Goal: Task Accomplishment & Management: Use online tool/utility

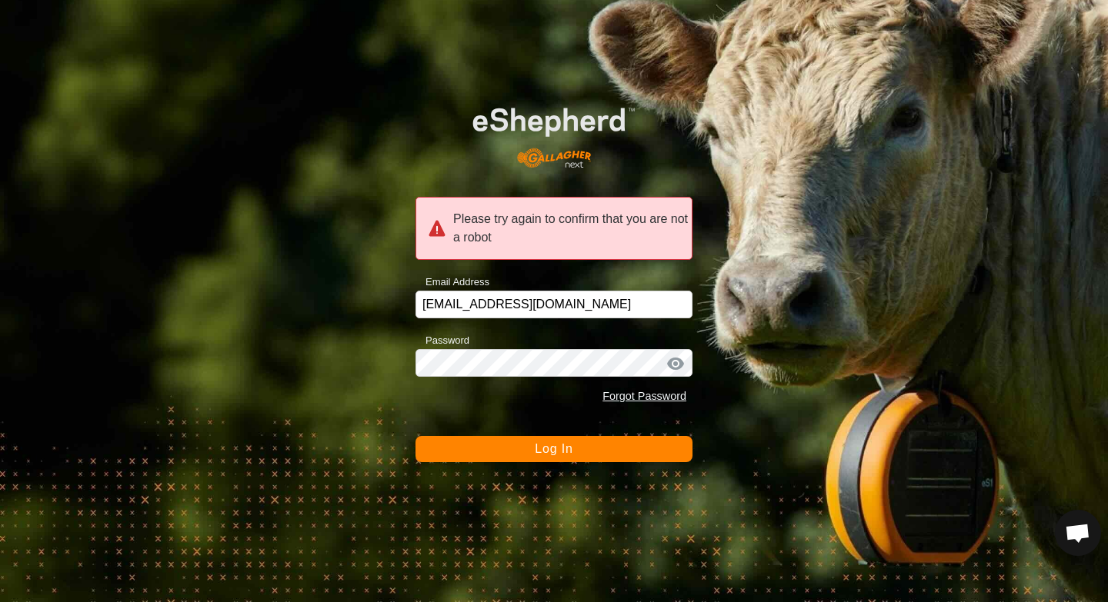
click at [546, 455] on span "Log In" at bounding box center [554, 448] width 38 height 13
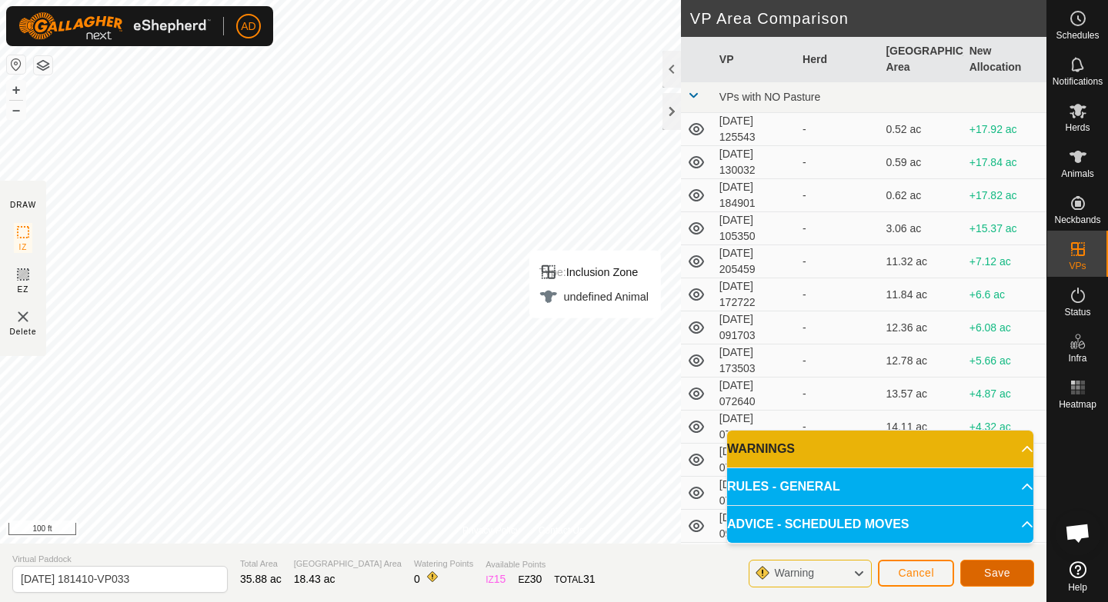
click at [980, 575] on button "Save" at bounding box center [997, 573] width 74 height 27
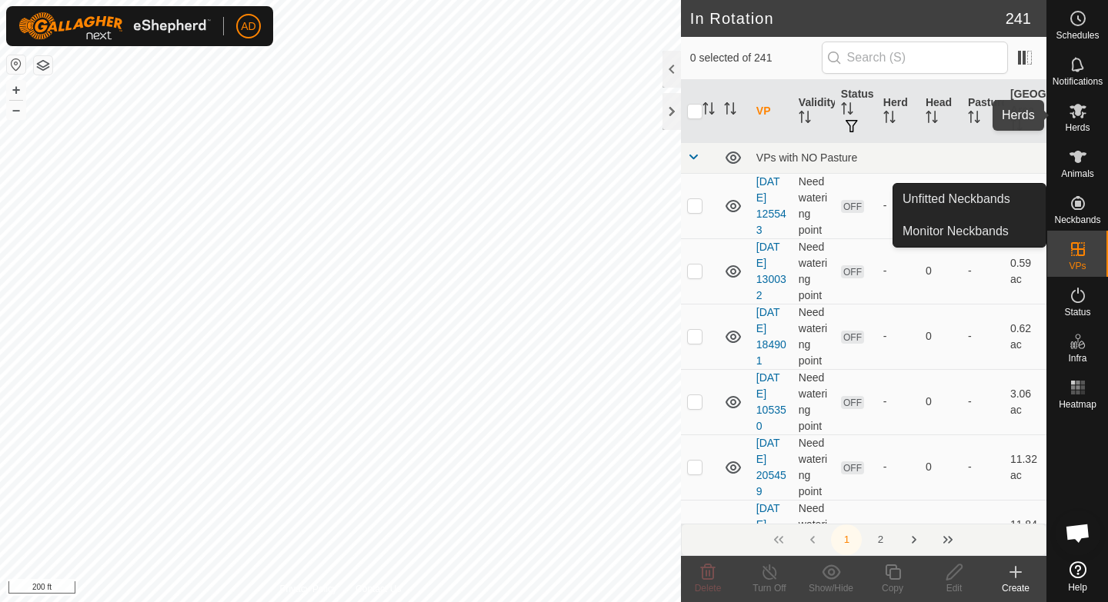
click at [1074, 106] on icon at bounding box center [1077, 111] width 17 height 15
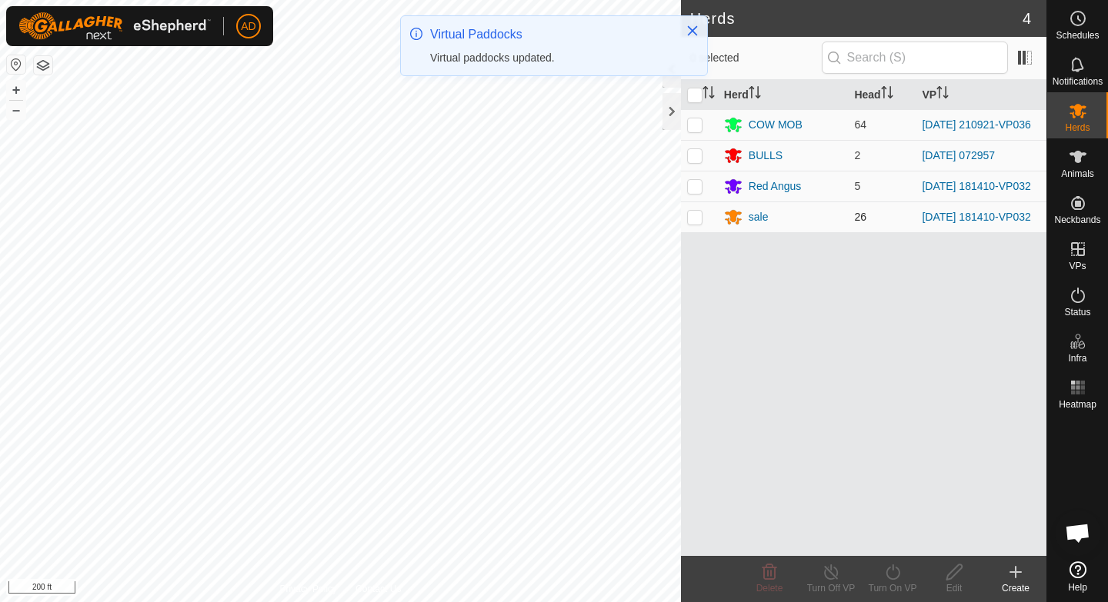
click at [698, 219] on p-checkbox at bounding box center [694, 217] width 15 height 12
checkbox input "true"
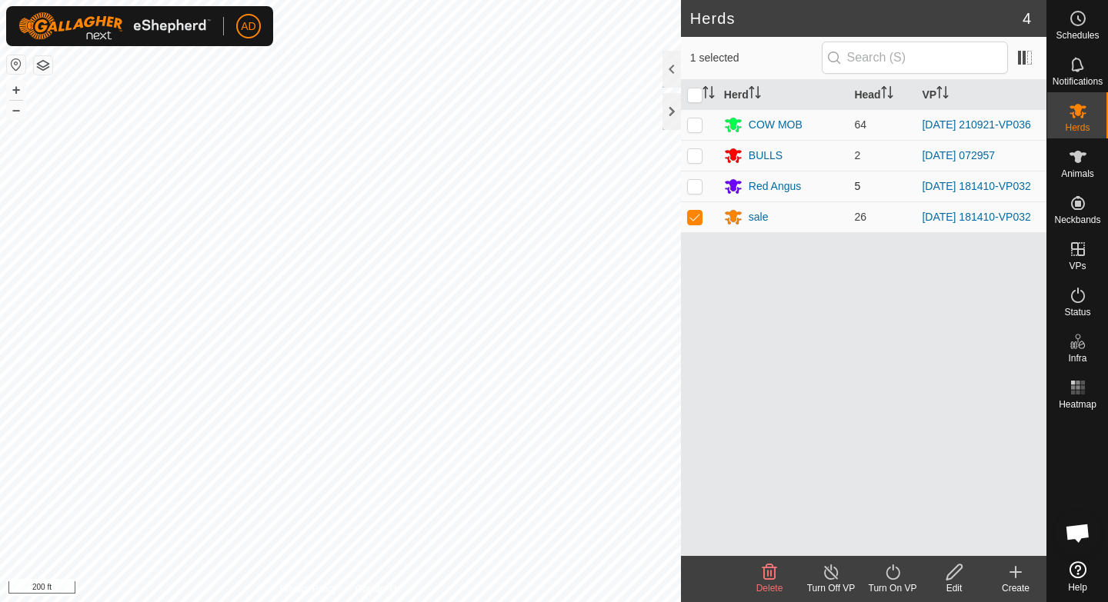
click at [696, 190] on p-checkbox at bounding box center [694, 186] width 15 height 12
checkbox input "true"
click at [890, 567] on icon at bounding box center [892, 572] width 19 height 18
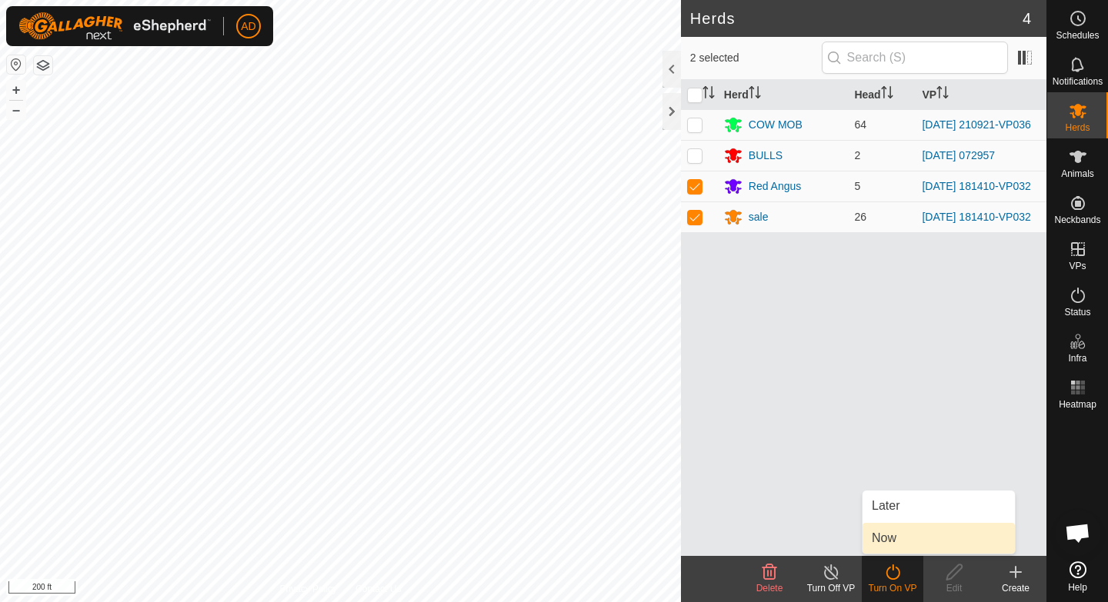
click at [891, 542] on link "Now" at bounding box center [938, 538] width 152 height 31
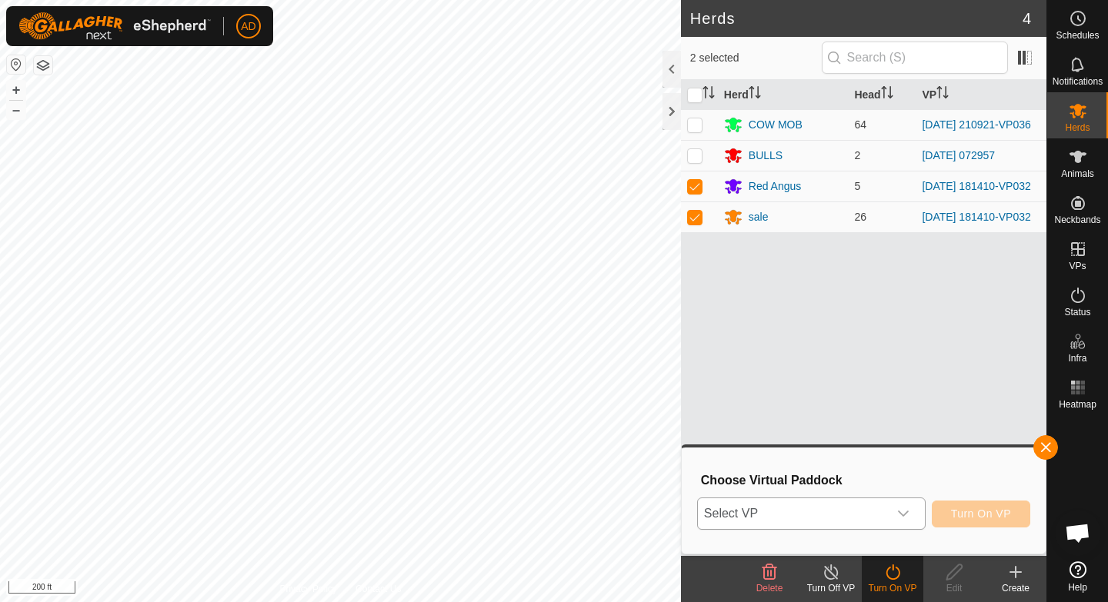
click at [889, 509] on div "dropdown trigger" at bounding box center [903, 514] width 31 height 31
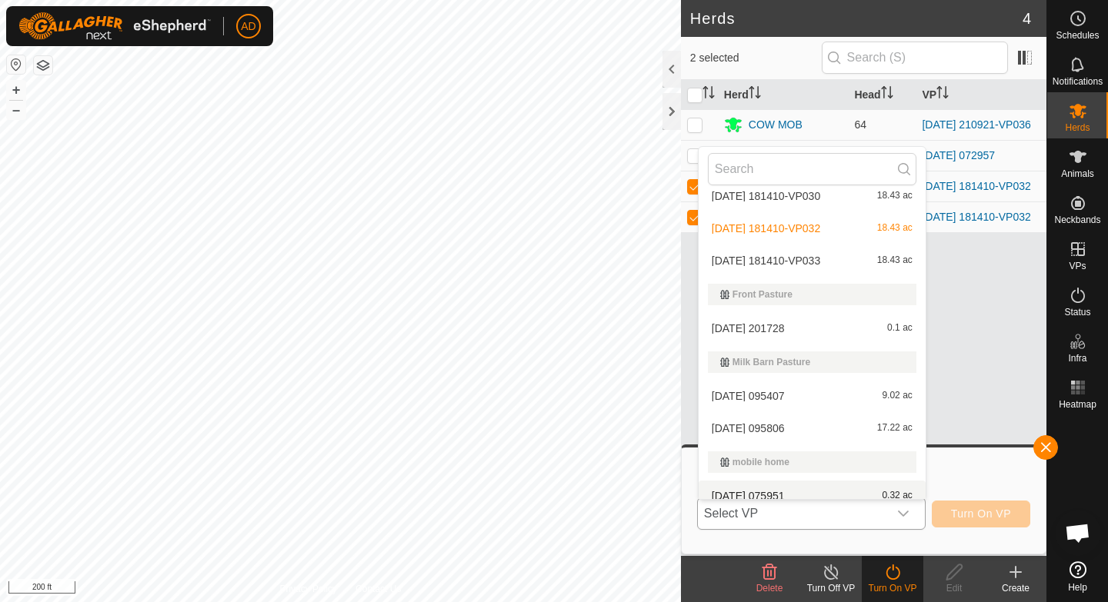
scroll to position [2691, 0]
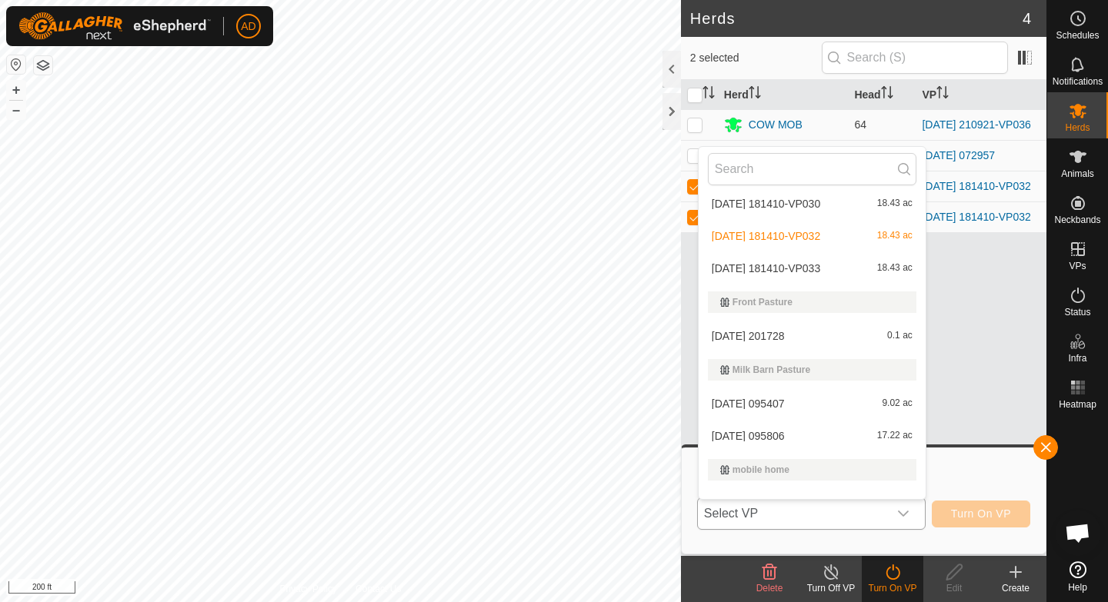
click at [826, 272] on li "[DATE] 181410-VP033 18.43 ac" at bounding box center [812, 268] width 227 height 31
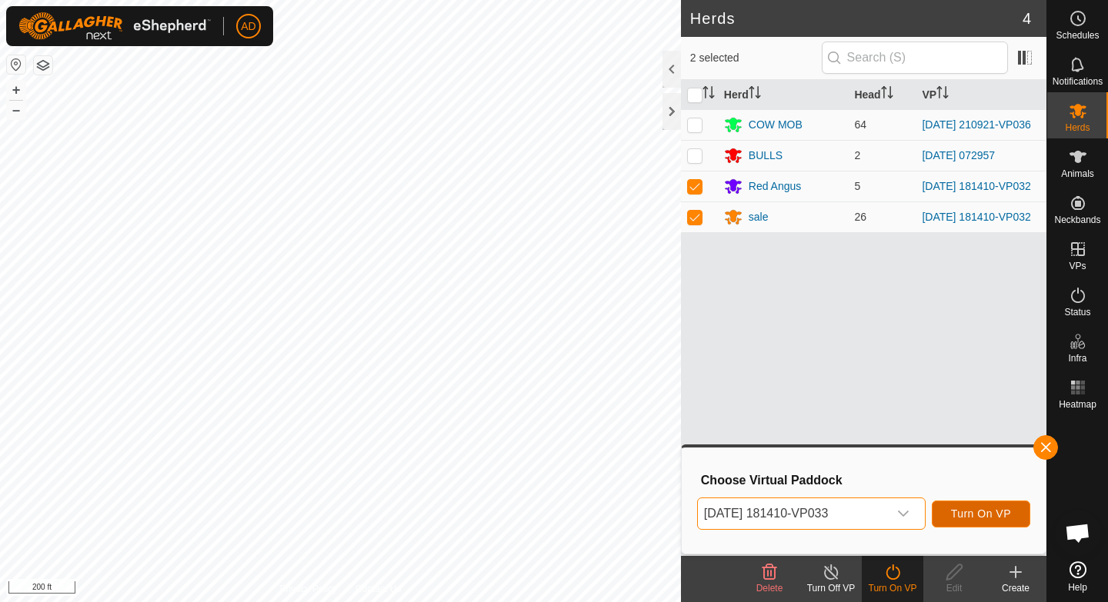
click at [972, 515] on span "Turn On VP" at bounding box center [981, 514] width 60 height 12
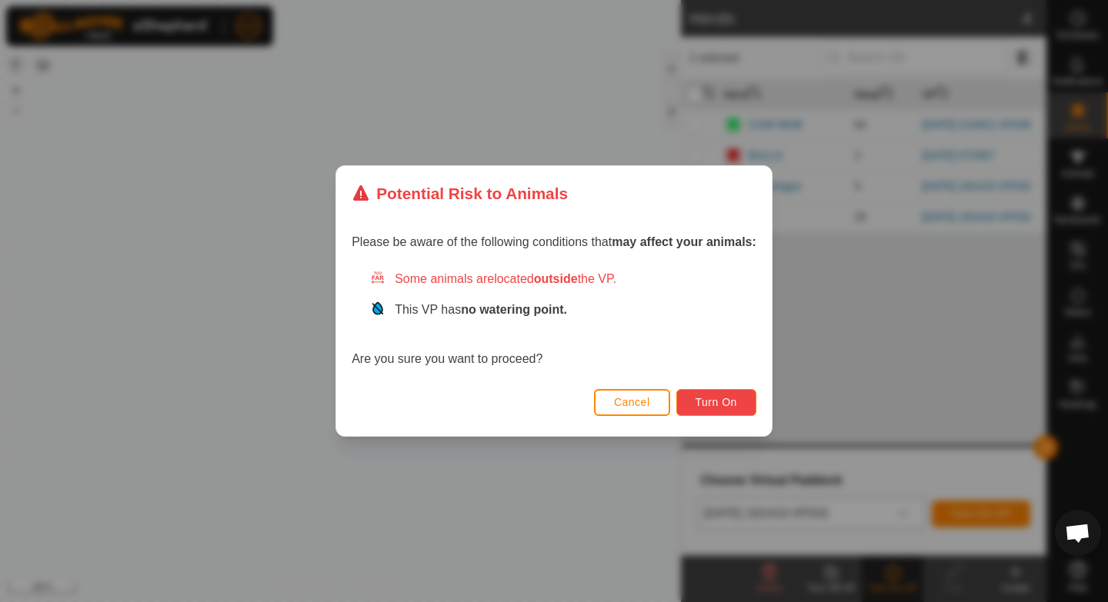
click at [740, 407] on button "Turn On" at bounding box center [716, 402] width 80 height 27
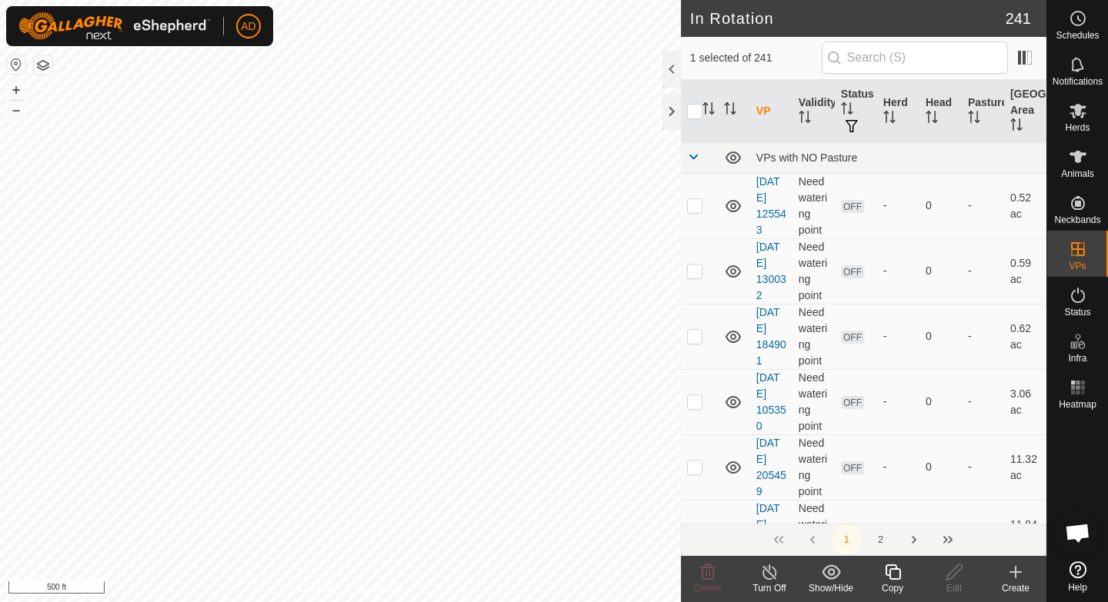
click at [893, 577] on icon at bounding box center [892, 572] width 19 height 18
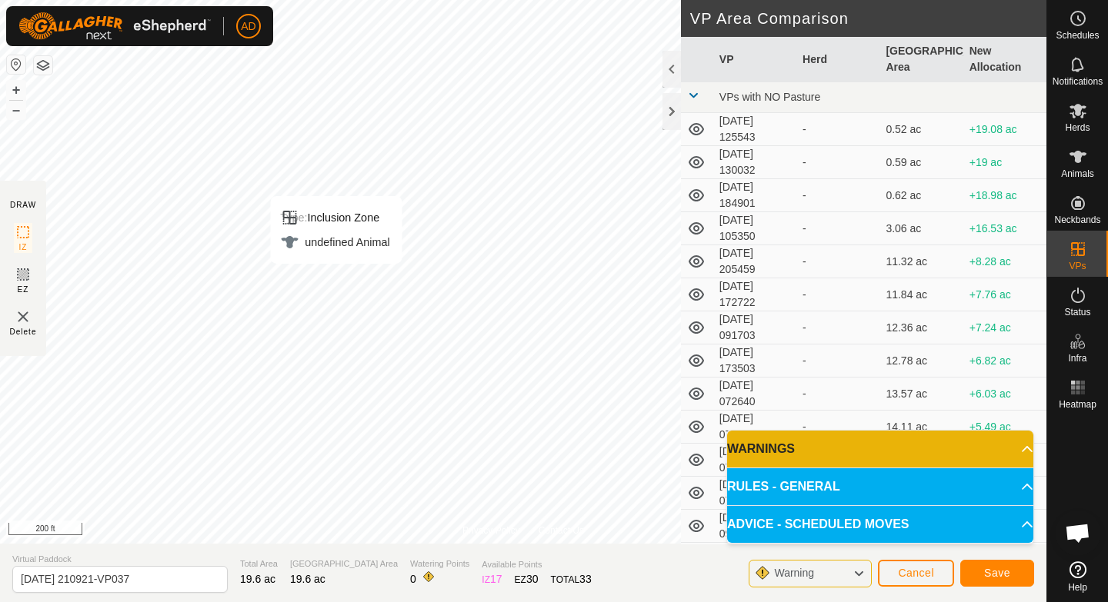
click at [328, 262] on div "Type: Inclusion Zone undefined Animal + – ⇧ i 200 ft" at bounding box center [523, 272] width 1046 height 544
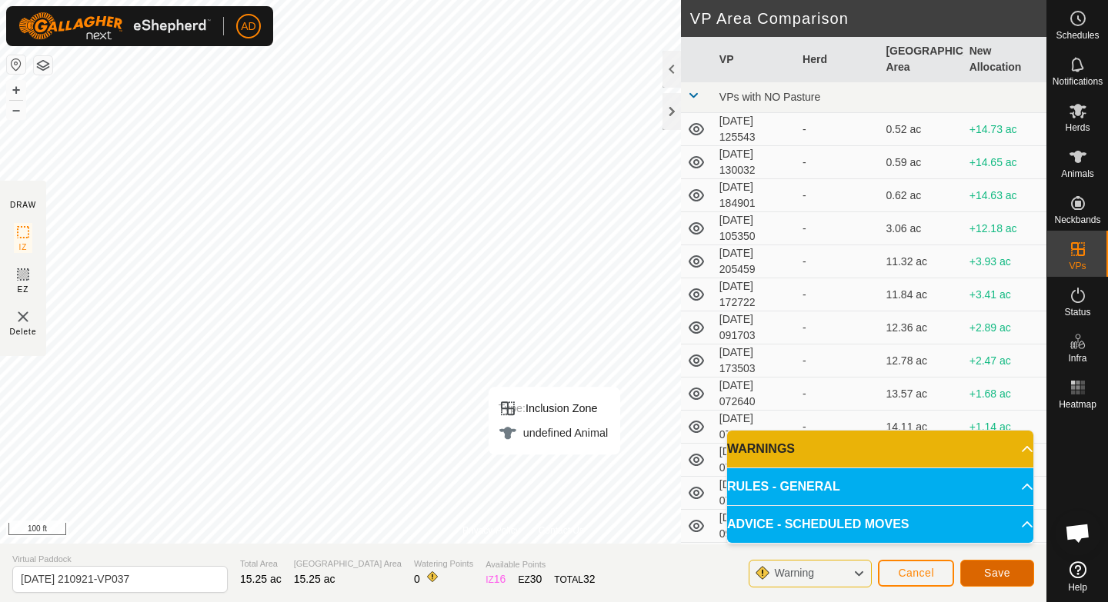
click at [995, 577] on span "Save" at bounding box center [997, 573] width 26 height 12
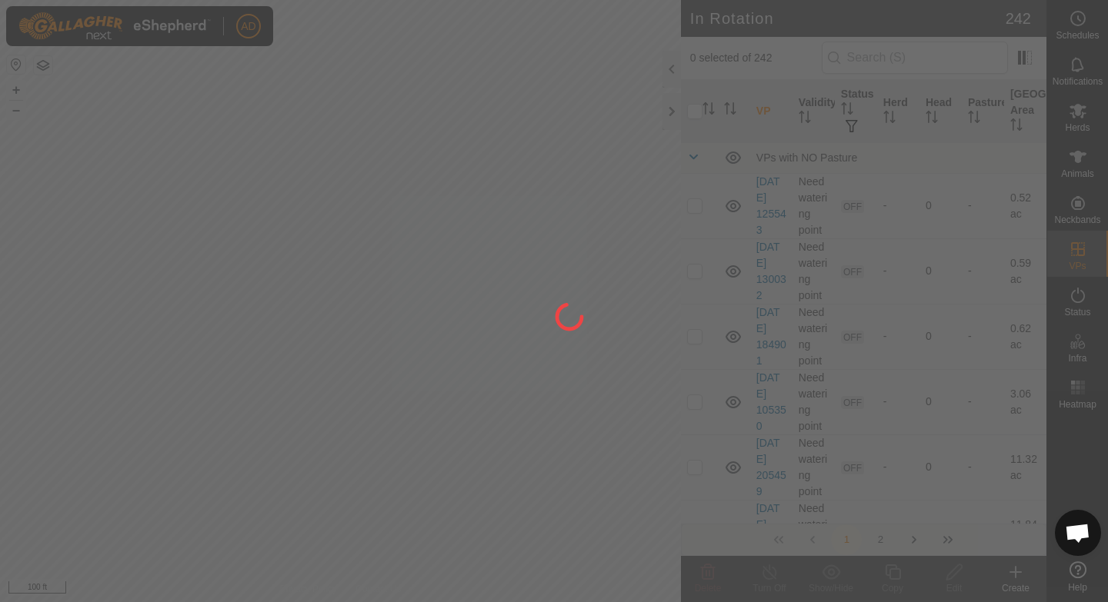
drag, startPoint x: 722, startPoint y: 311, endPoint x: 325, endPoint y: 323, distance: 398.0
click at [325, 323] on div at bounding box center [554, 301] width 1108 height 602
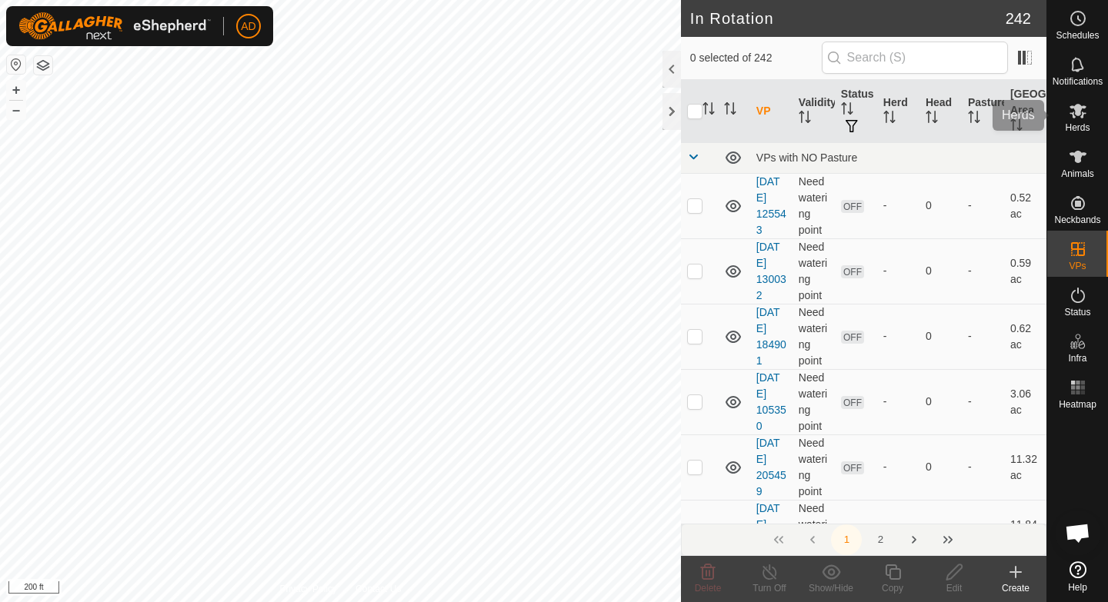
click at [1090, 126] on div "Herds" at bounding box center [1077, 115] width 61 height 46
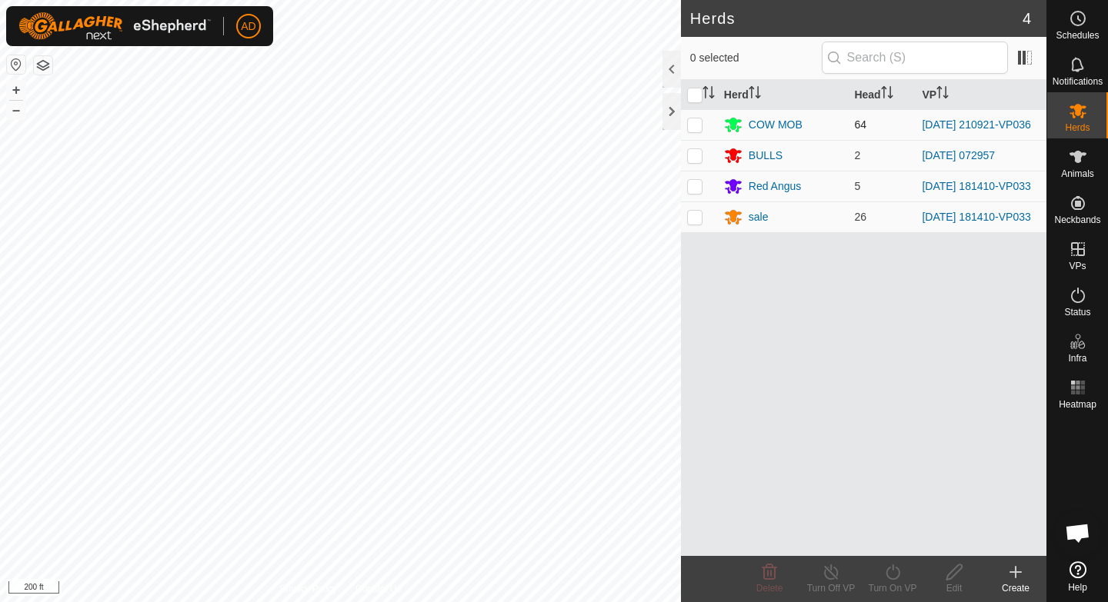
click at [696, 129] on p-checkbox at bounding box center [694, 124] width 15 height 12
checkbox input "true"
click at [892, 568] on icon at bounding box center [893, 572] width 14 height 15
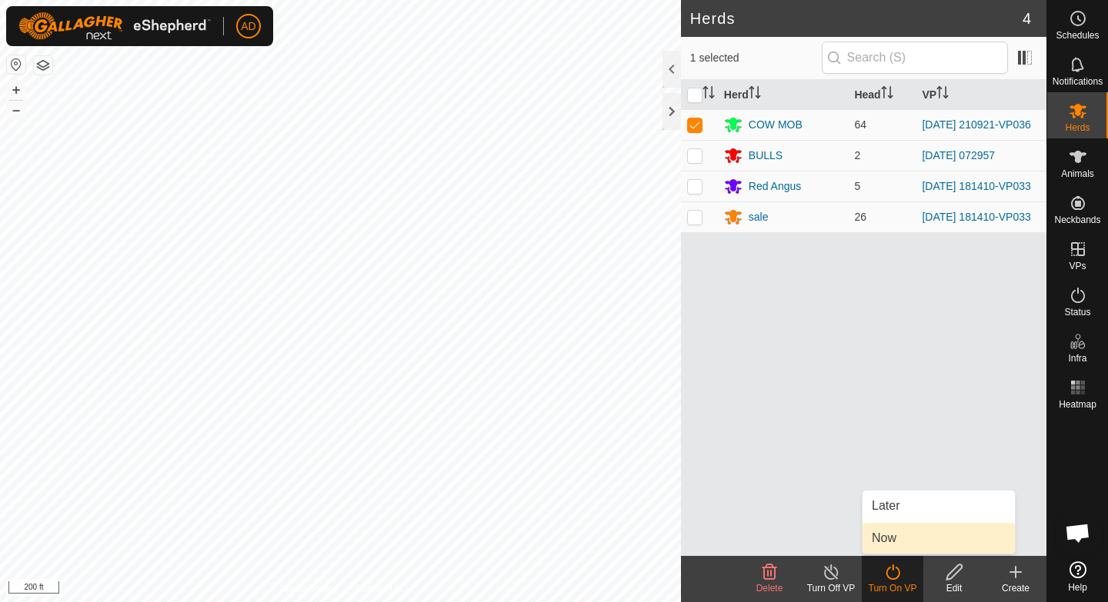
click at [896, 535] on link "Now" at bounding box center [938, 538] width 152 height 31
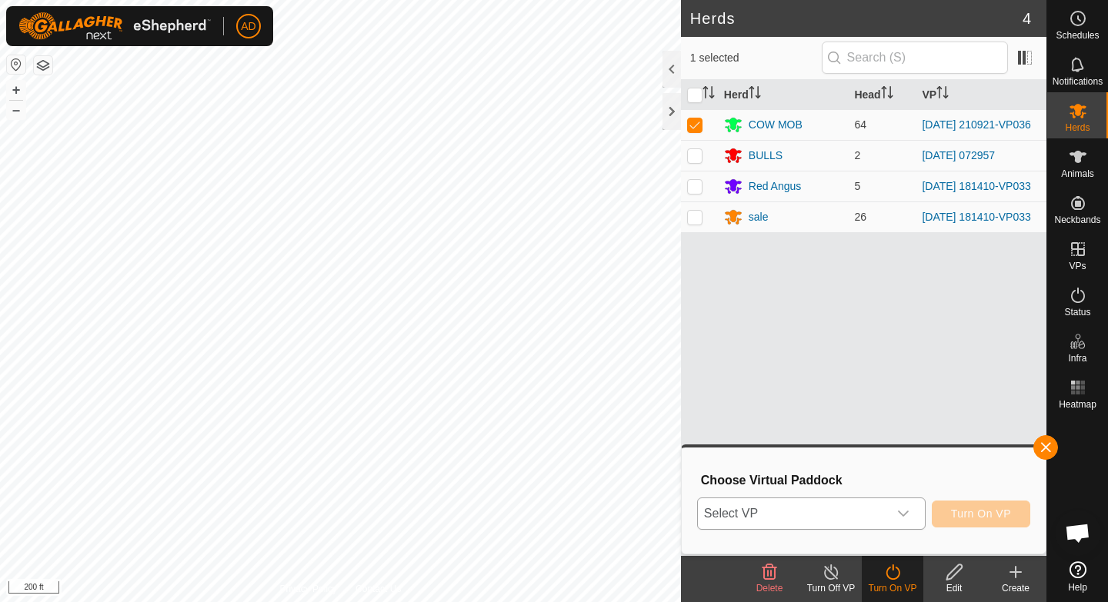
click at [895, 512] on div "dropdown trigger" at bounding box center [903, 514] width 31 height 31
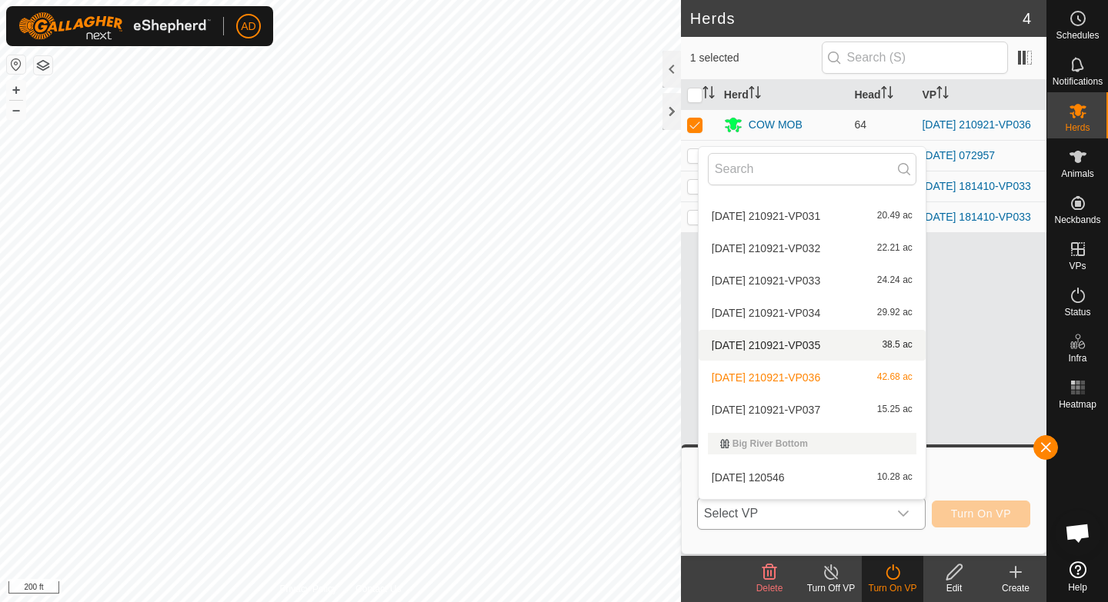
scroll to position [1748, 0]
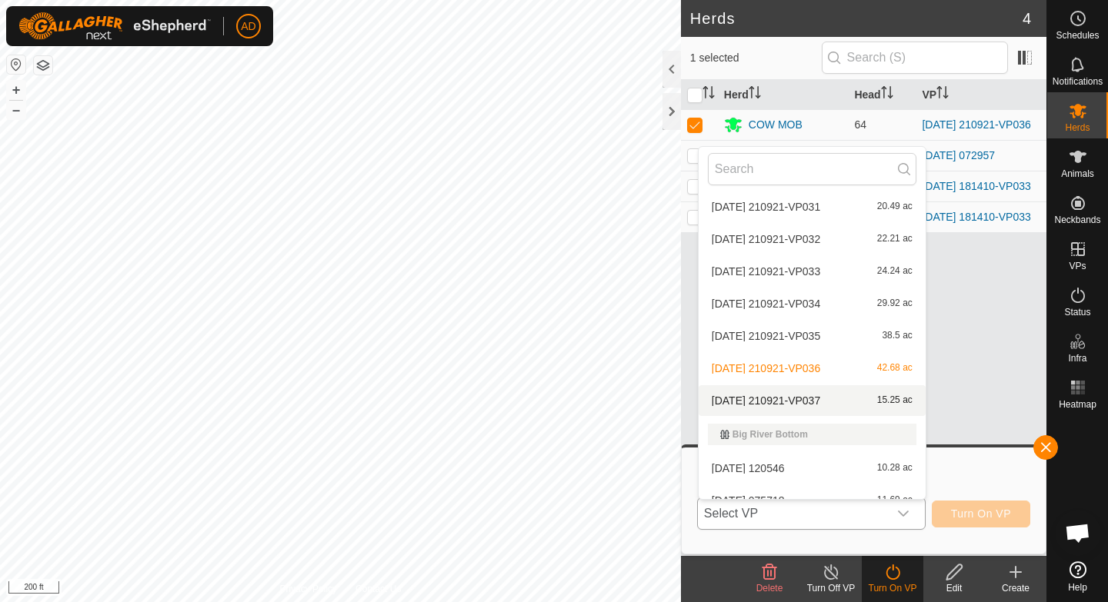
click at [799, 399] on li "[DATE] 210921-VP037 15.25 ac" at bounding box center [812, 400] width 227 height 31
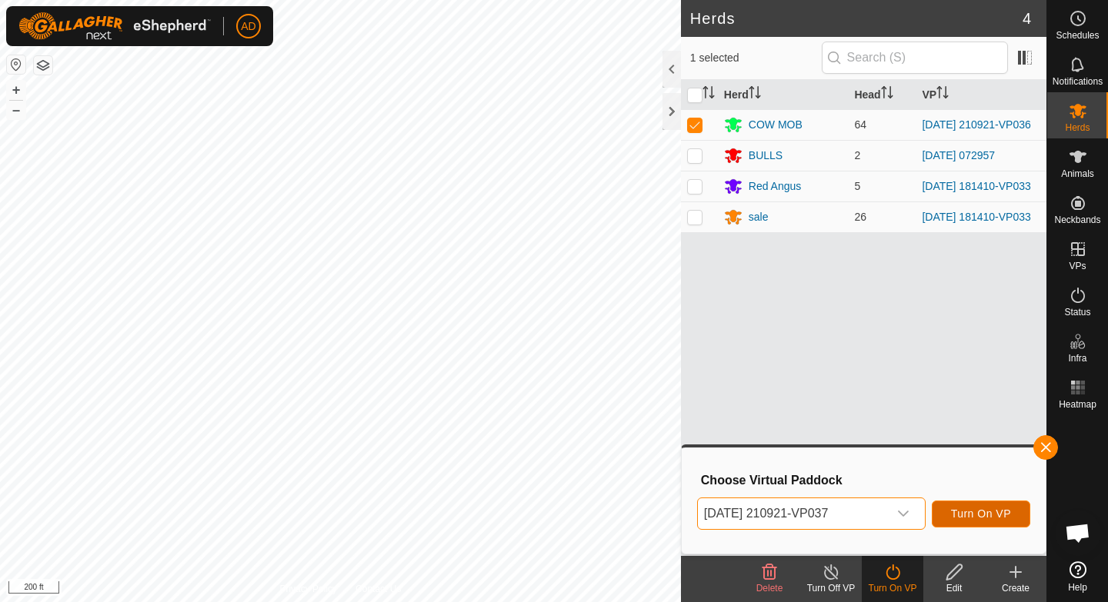
click at [970, 511] on span "Turn On VP" at bounding box center [981, 514] width 60 height 12
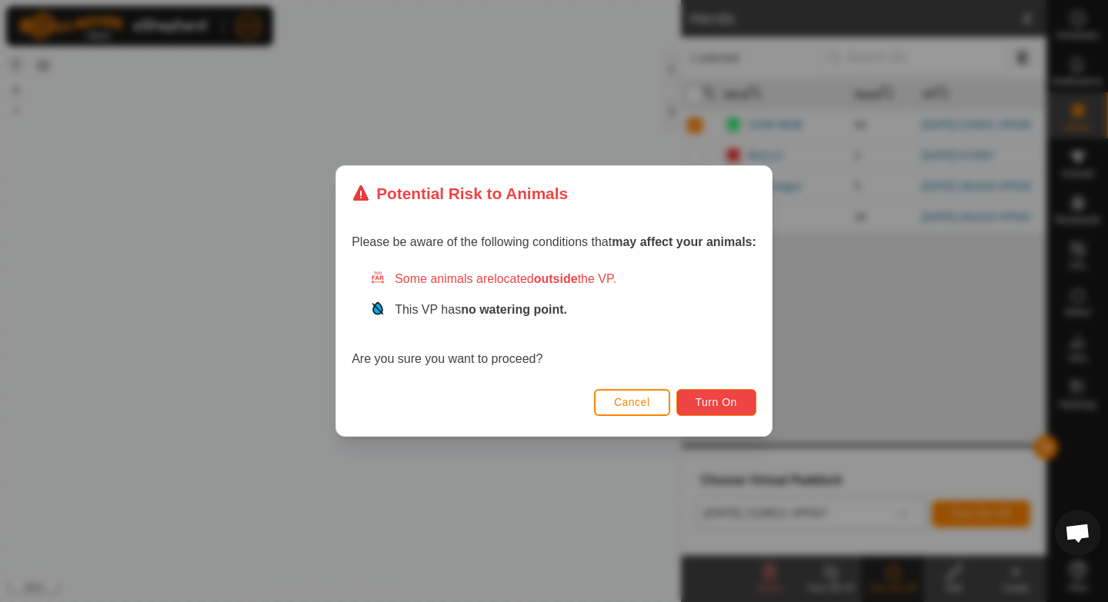
click at [725, 409] on button "Turn On" at bounding box center [716, 402] width 80 height 27
